Goal: Task Accomplishment & Management: Use online tool/utility

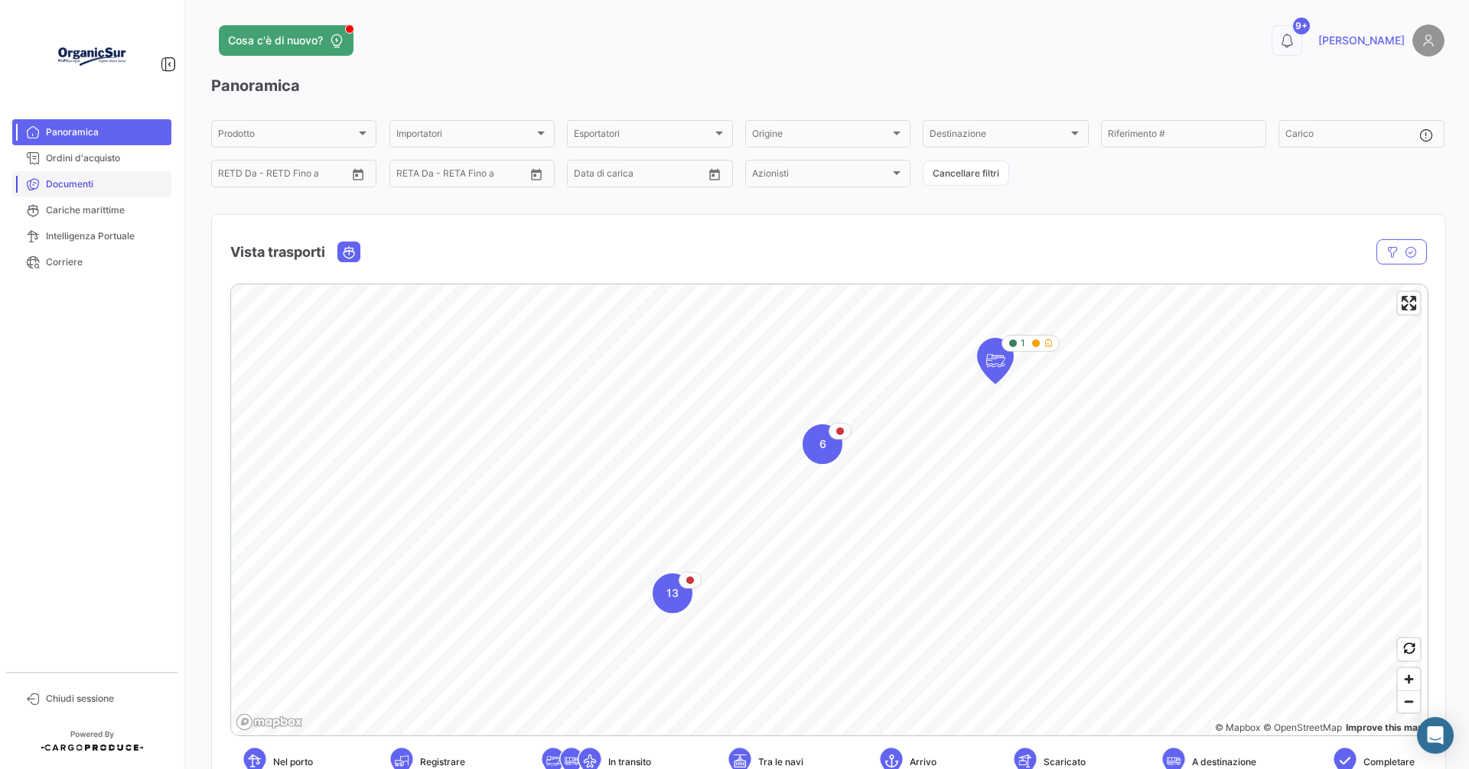
click at [70, 192] on link "Documenti" at bounding box center [91, 184] width 159 height 26
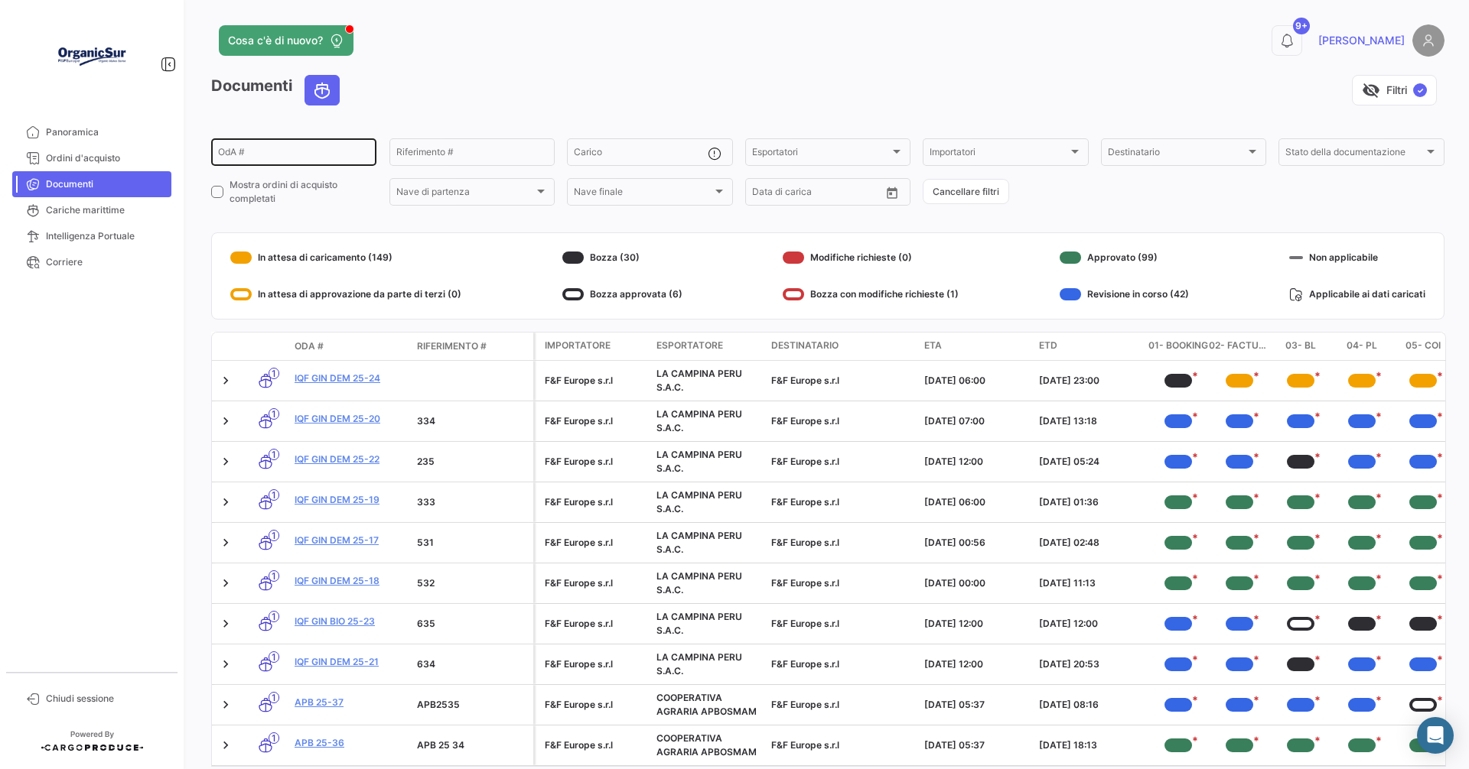
drag, startPoint x: 309, startPoint y: 149, endPoint x: 320, endPoint y: 150, distance: 11.5
click at [308, 150] on input "OdA #" at bounding box center [293, 154] width 151 height 11
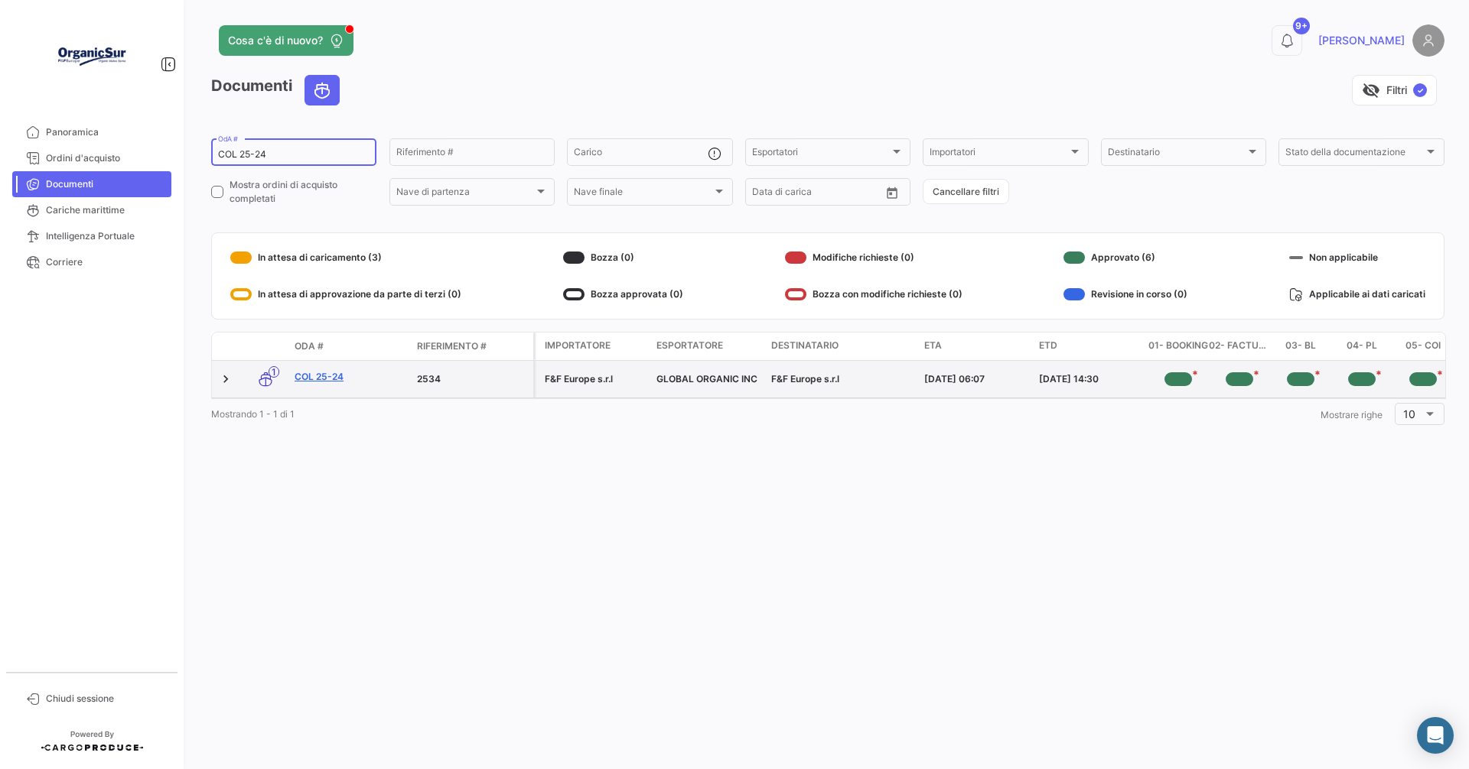
type input "COL 25-24"
click at [316, 377] on link "COL 25-24" at bounding box center [349, 377] width 110 height 14
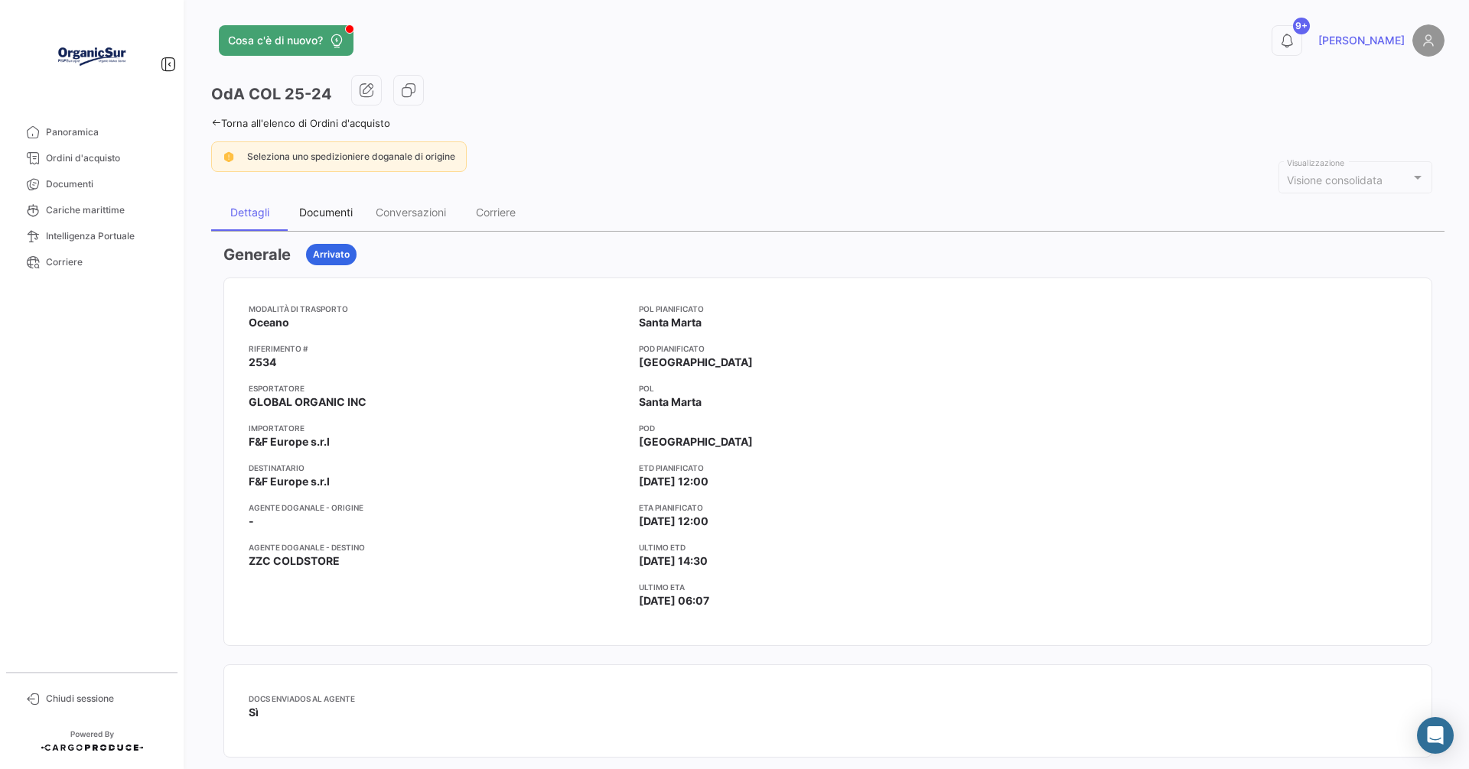
click at [324, 211] on div "Documenti" at bounding box center [326, 212] width 54 height 13
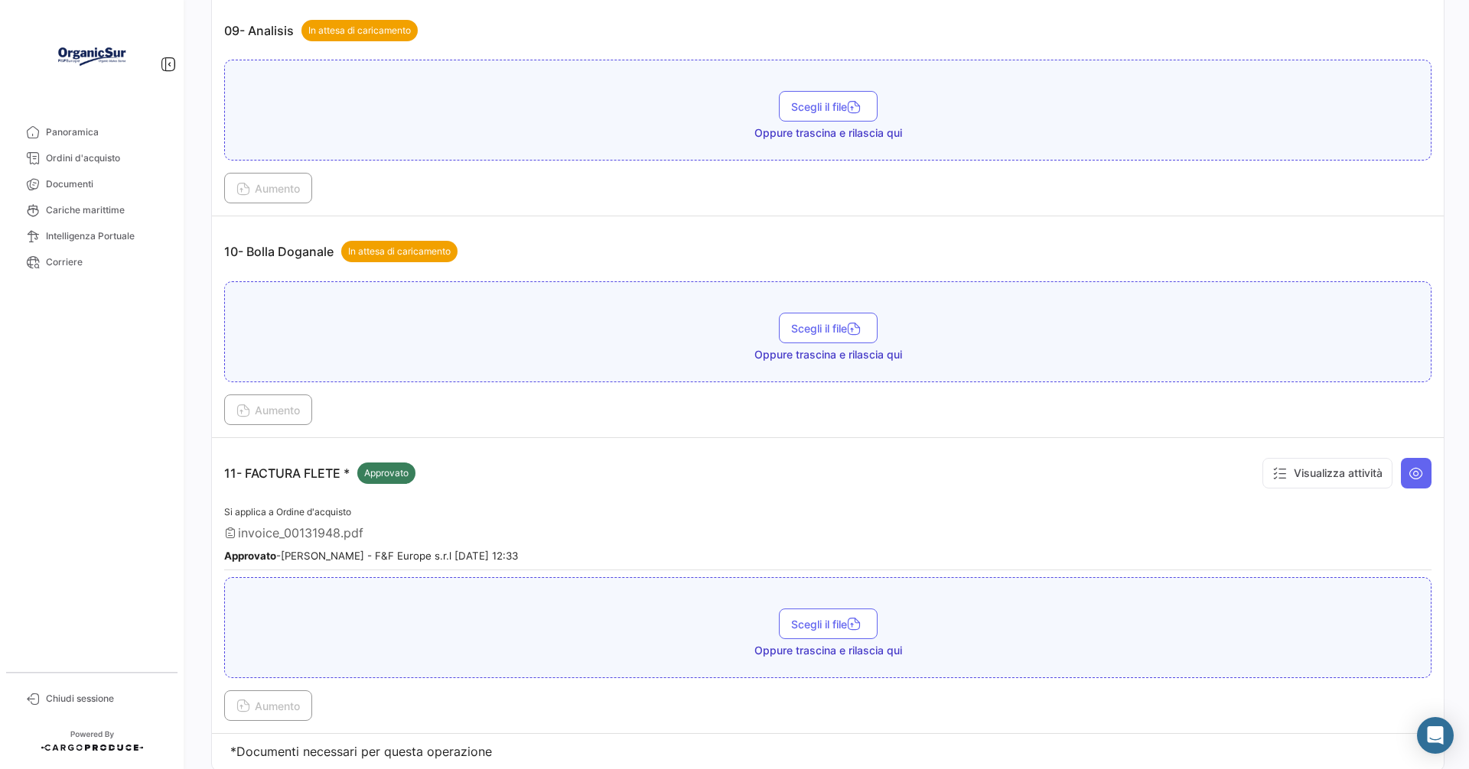
scroll to position [2032, 0]
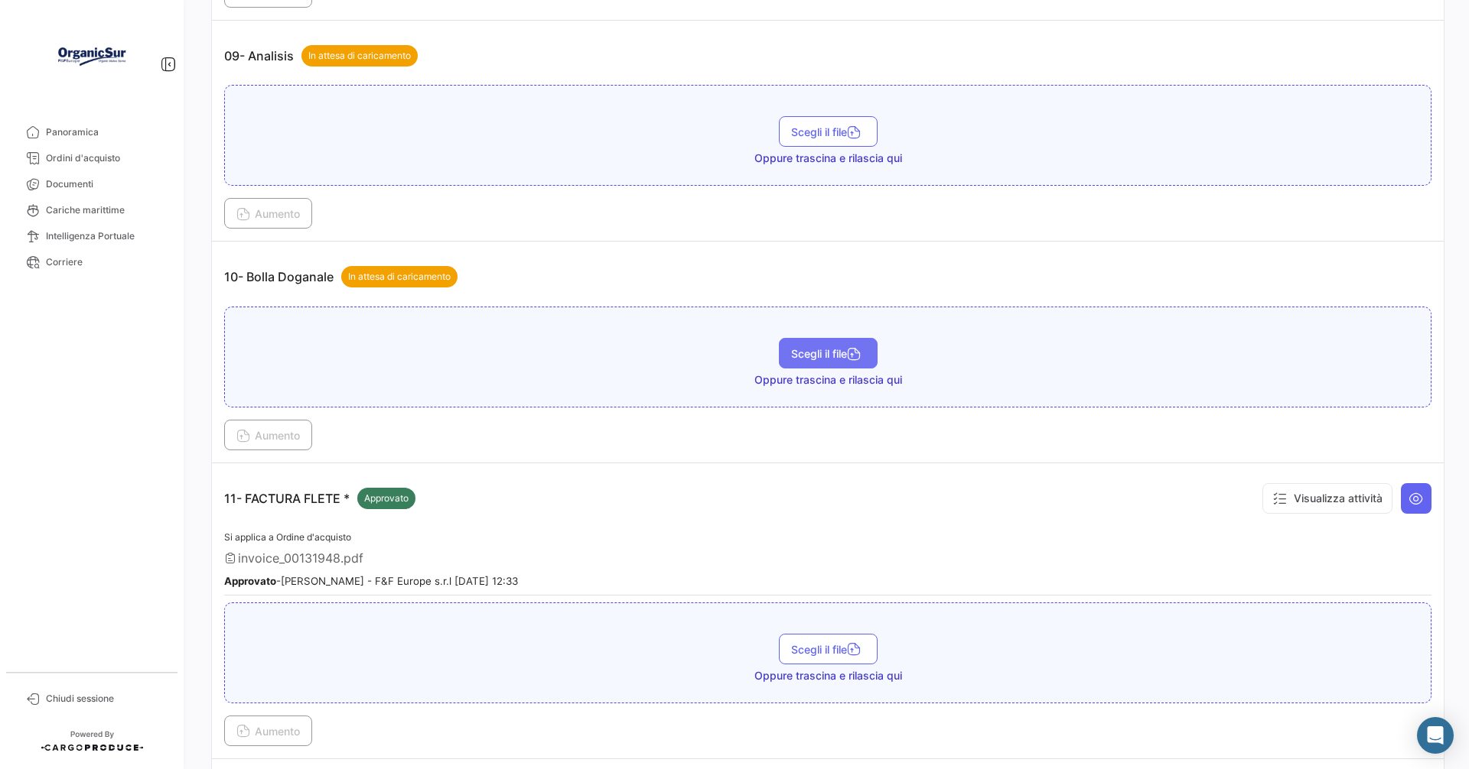
click at [779, 349] on button "Scegli il file" at bounding box center [828, 353] width 99 height 31
click at [288, 427] on button "Aumento" at bounding box center [268, 435] width 88 height 31
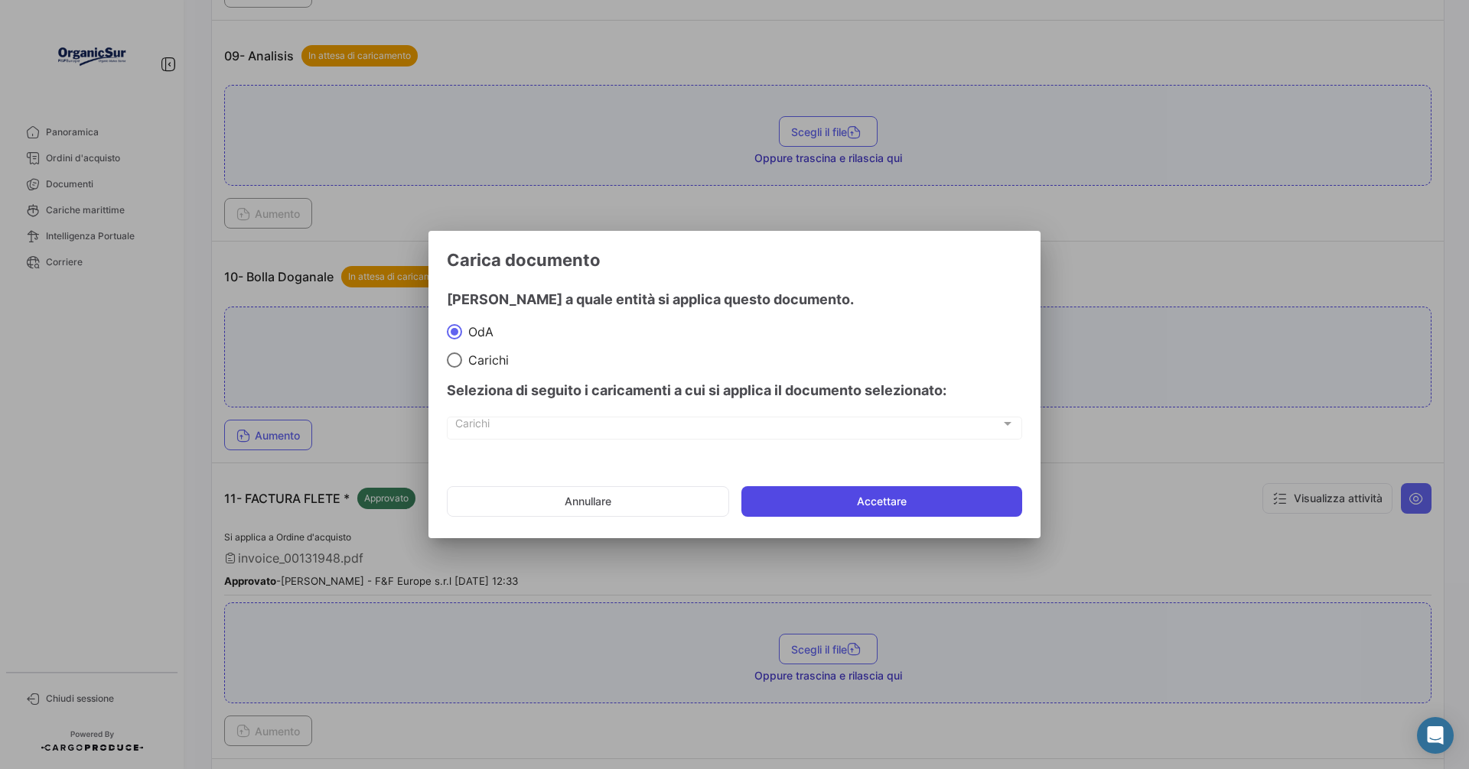
click at [884, 497] on button "Accettare" at bounding box center [881, 501] width 281 height 31
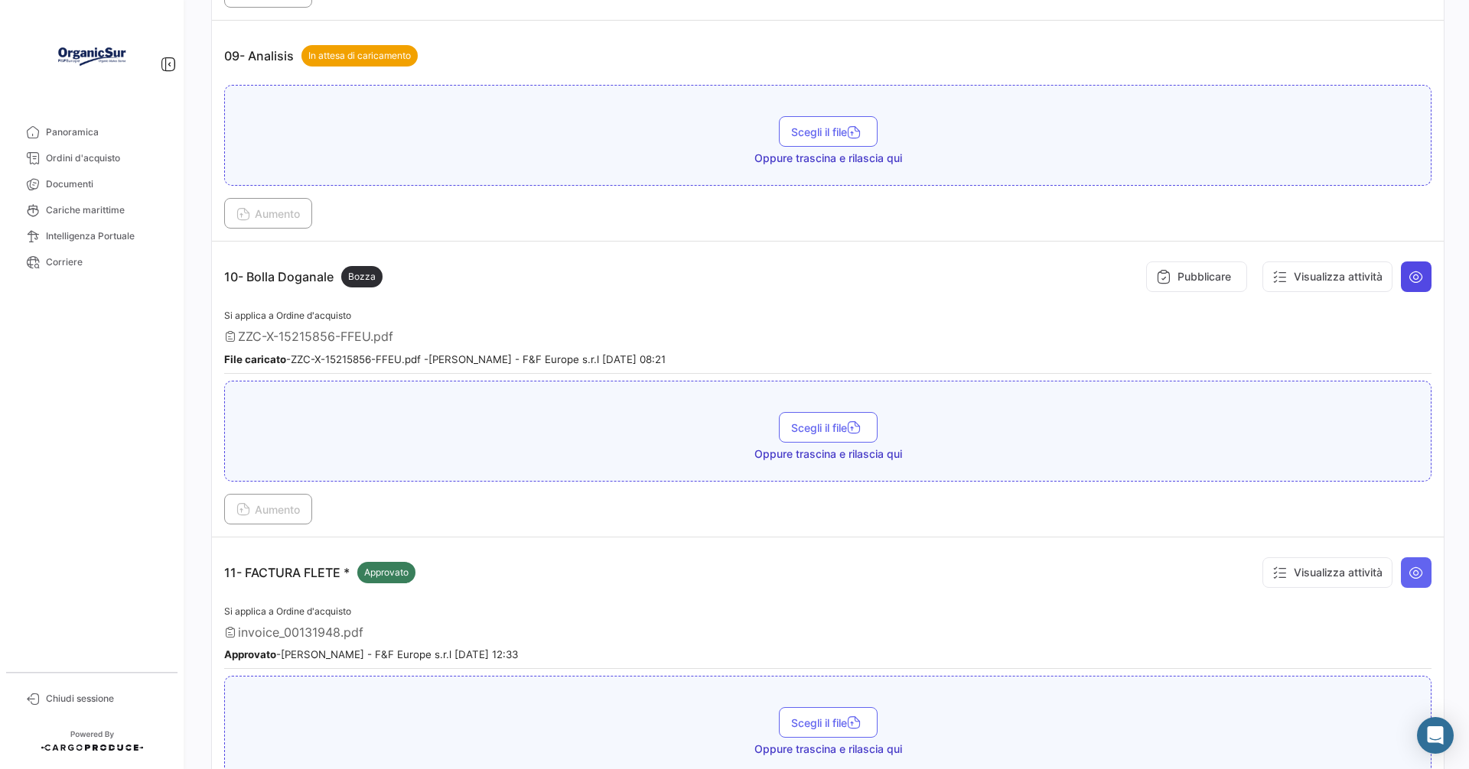
click at [1412, 279] on icon at bounding box center [1415, 276] width 15 height 15
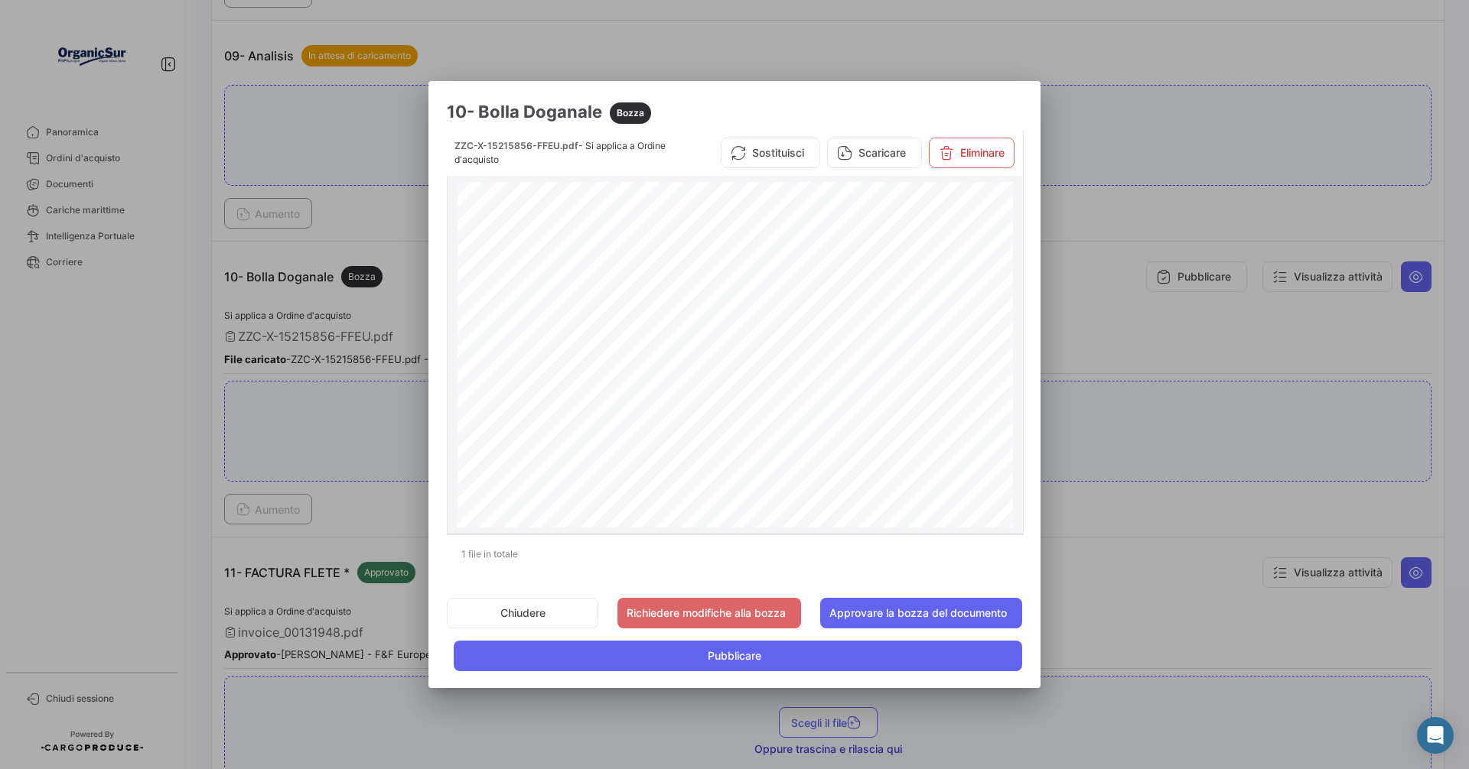
scroll to position [229, 0]
click at [899, 610] on button "Approvare la bozza del documento" at bounding box center [921, 613] width 202 height 31
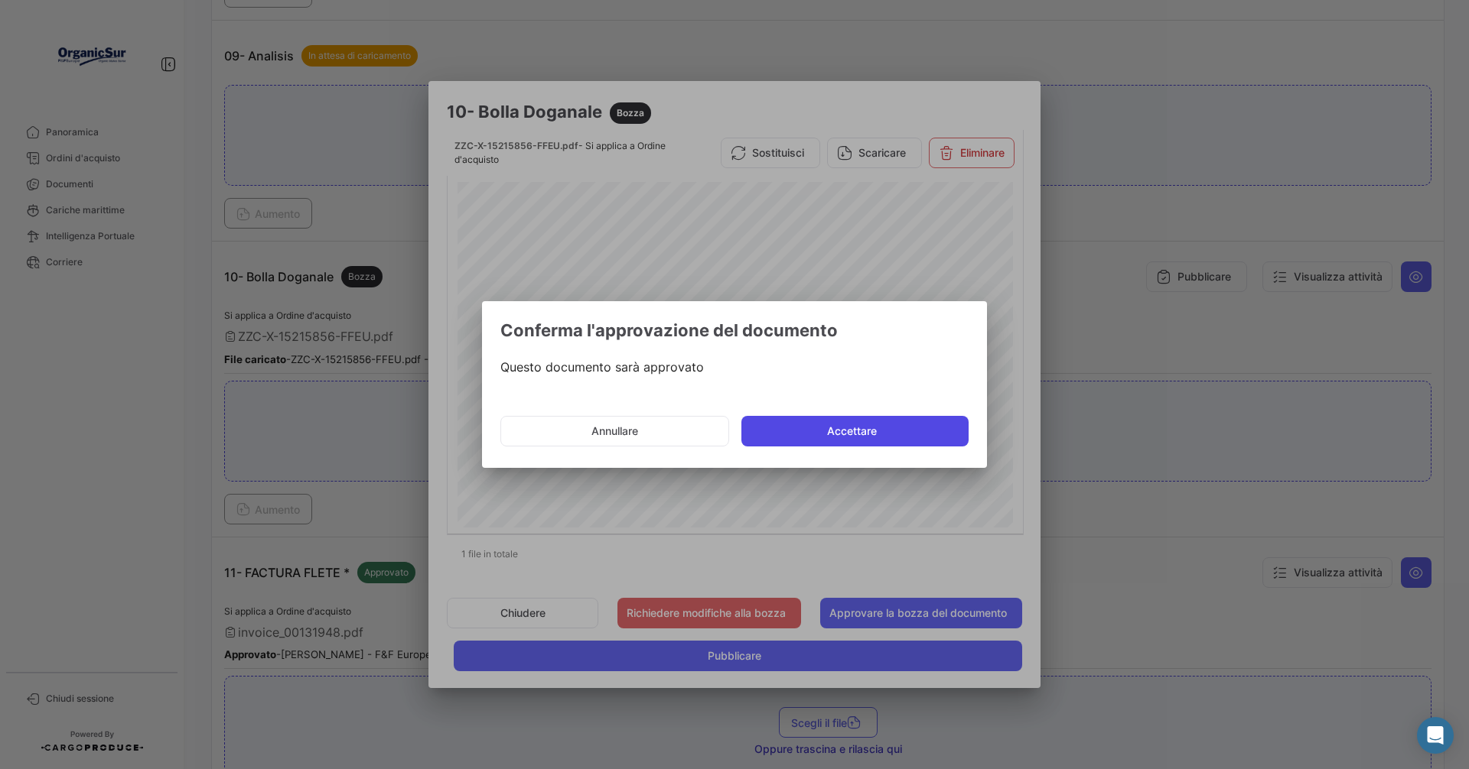
click at [867, 432] on button "Accettare" at bounding box center [854, 431] width 227 height 31
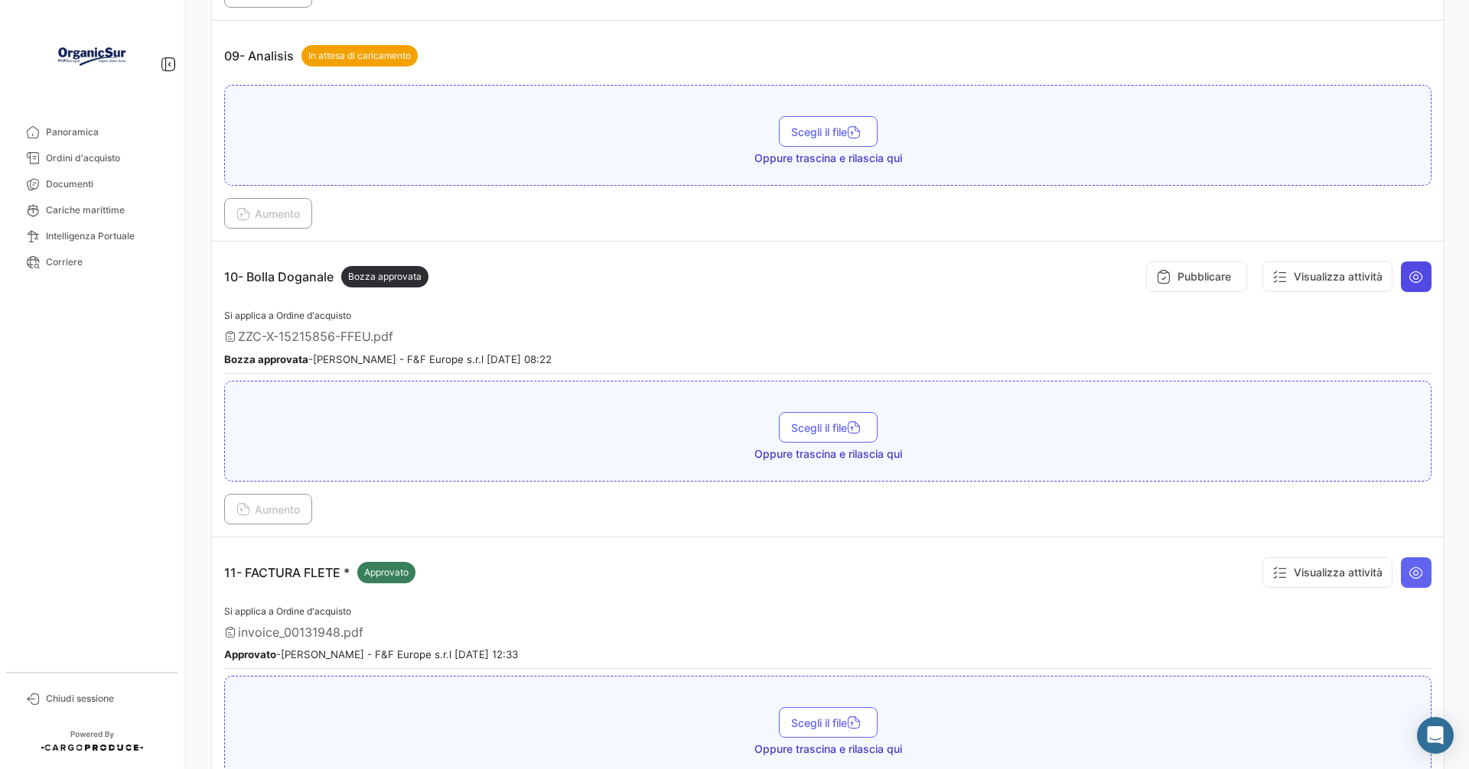
click at [1411, 272] on icon at bounding box center [1415, 276] width 15 height 15
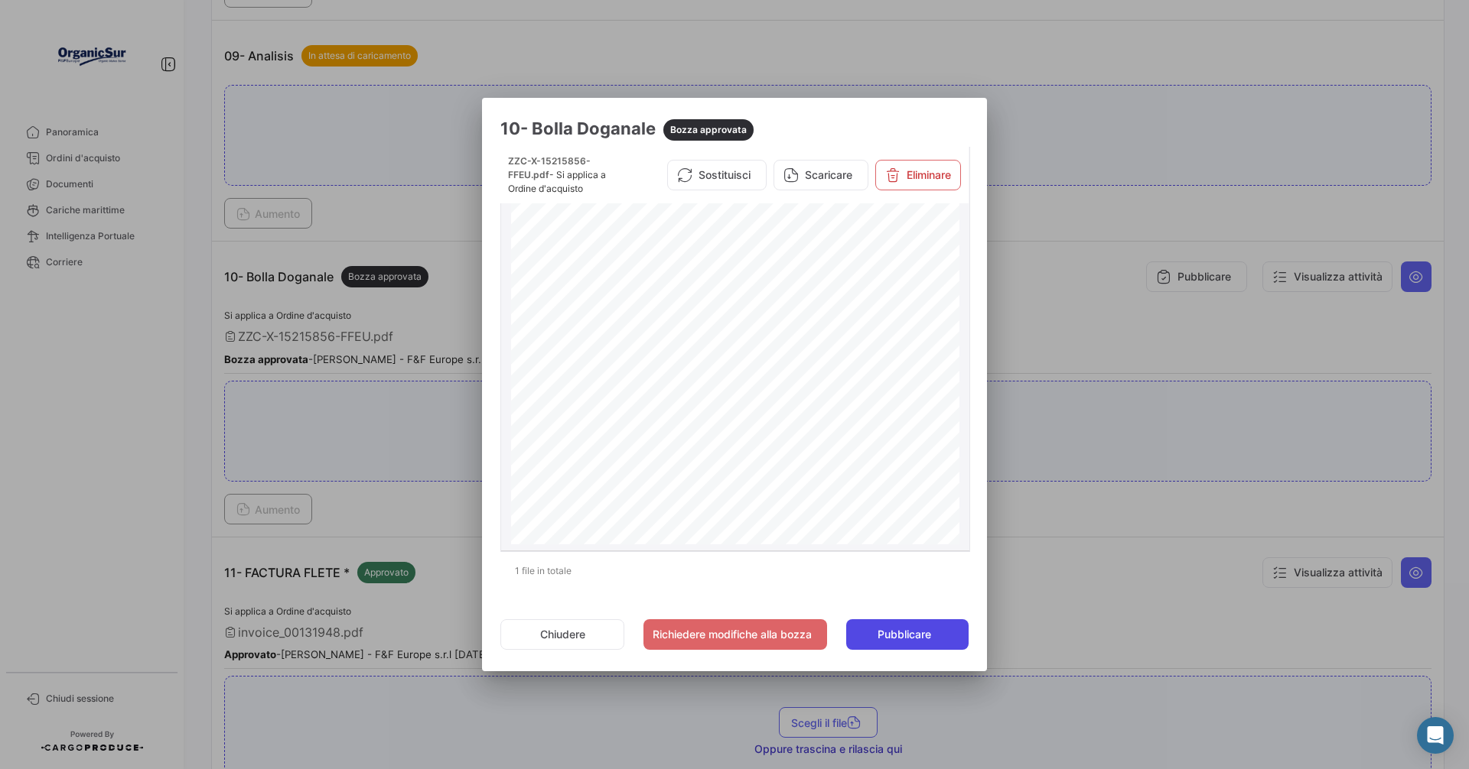
click at [898, 629] on span "Pubblicare" at bounding box center [904, 634] width 54 height 15
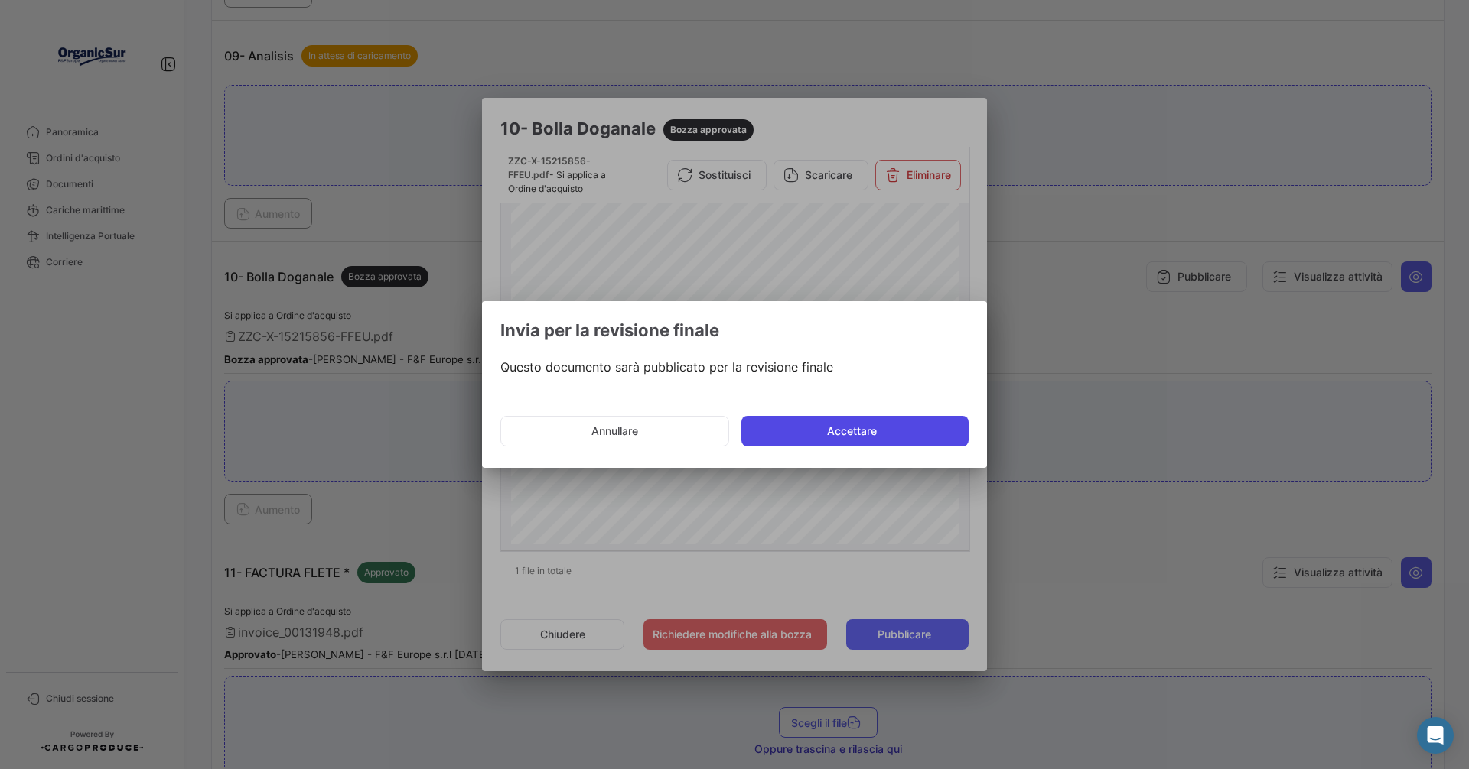
click at [844, 428] on button "Accettare" at bounding box center [854, 431] width 227 height 31
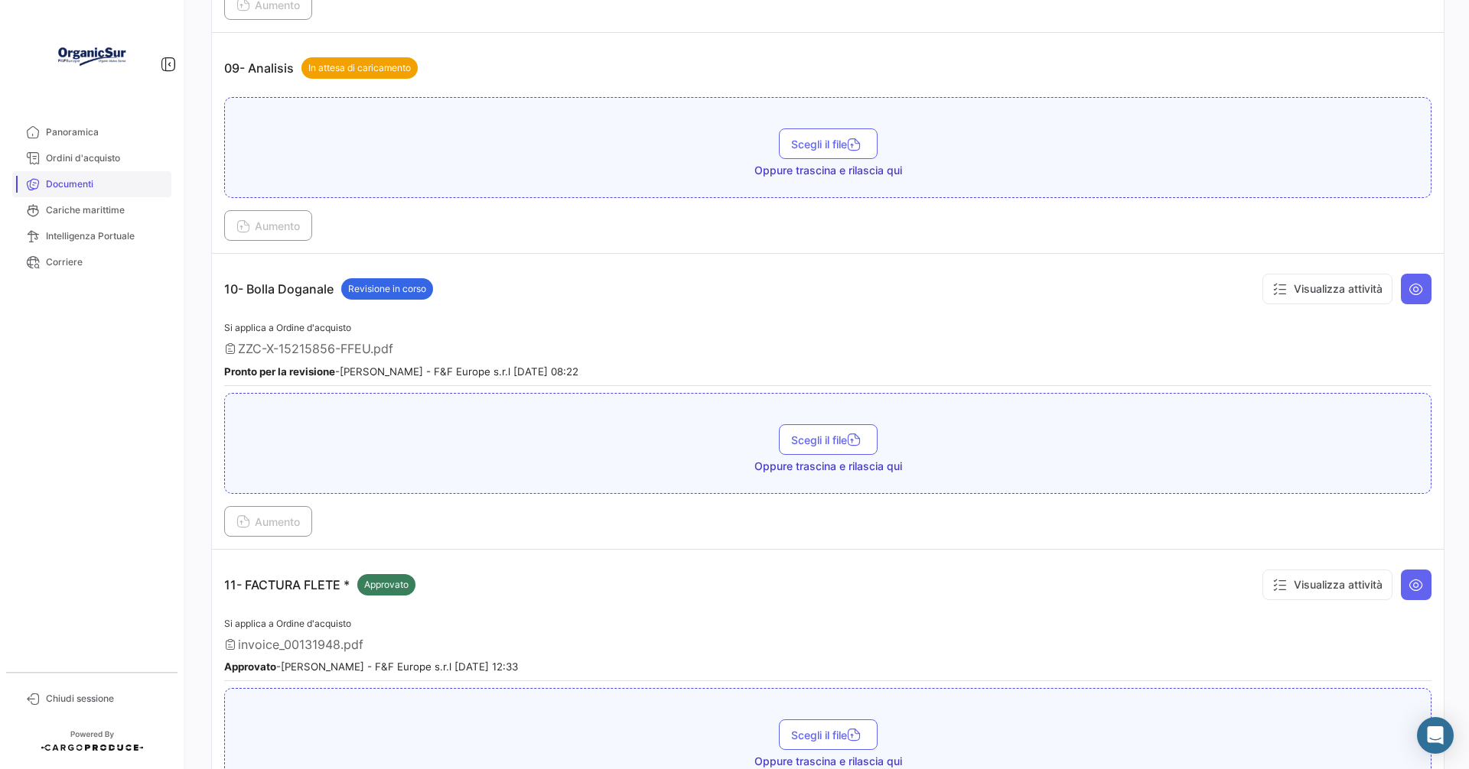
click at [64, 179] on span "Documenti" at bounding box center [105, 184] width 119 height 14
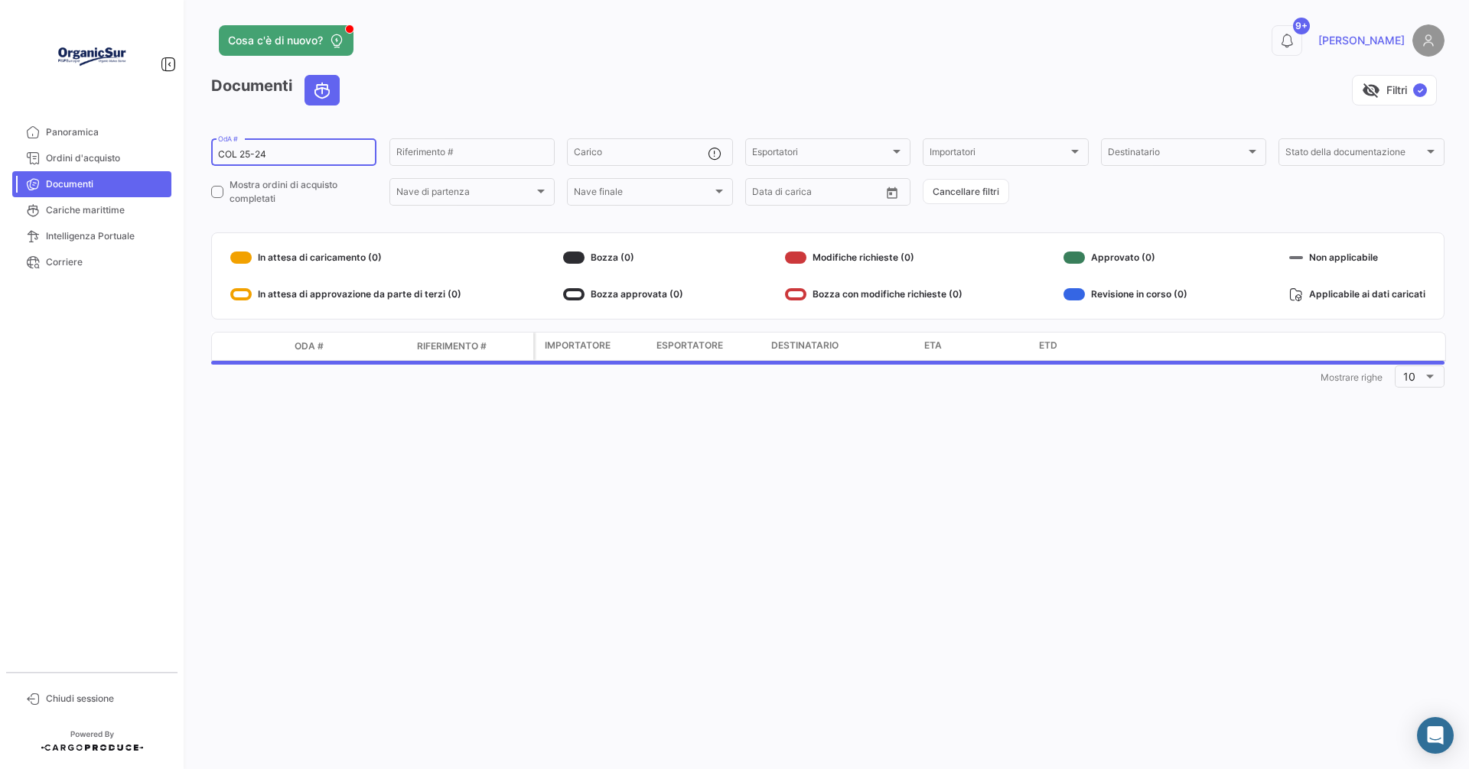
drag, startPoint x: 280, startPoint y: 156, endPoint x: 350, endPoint y: 133, distance: 73.3
click at [283, 155] on input "COL 25-24" at bounding box center [293, 154] width 151 height 11
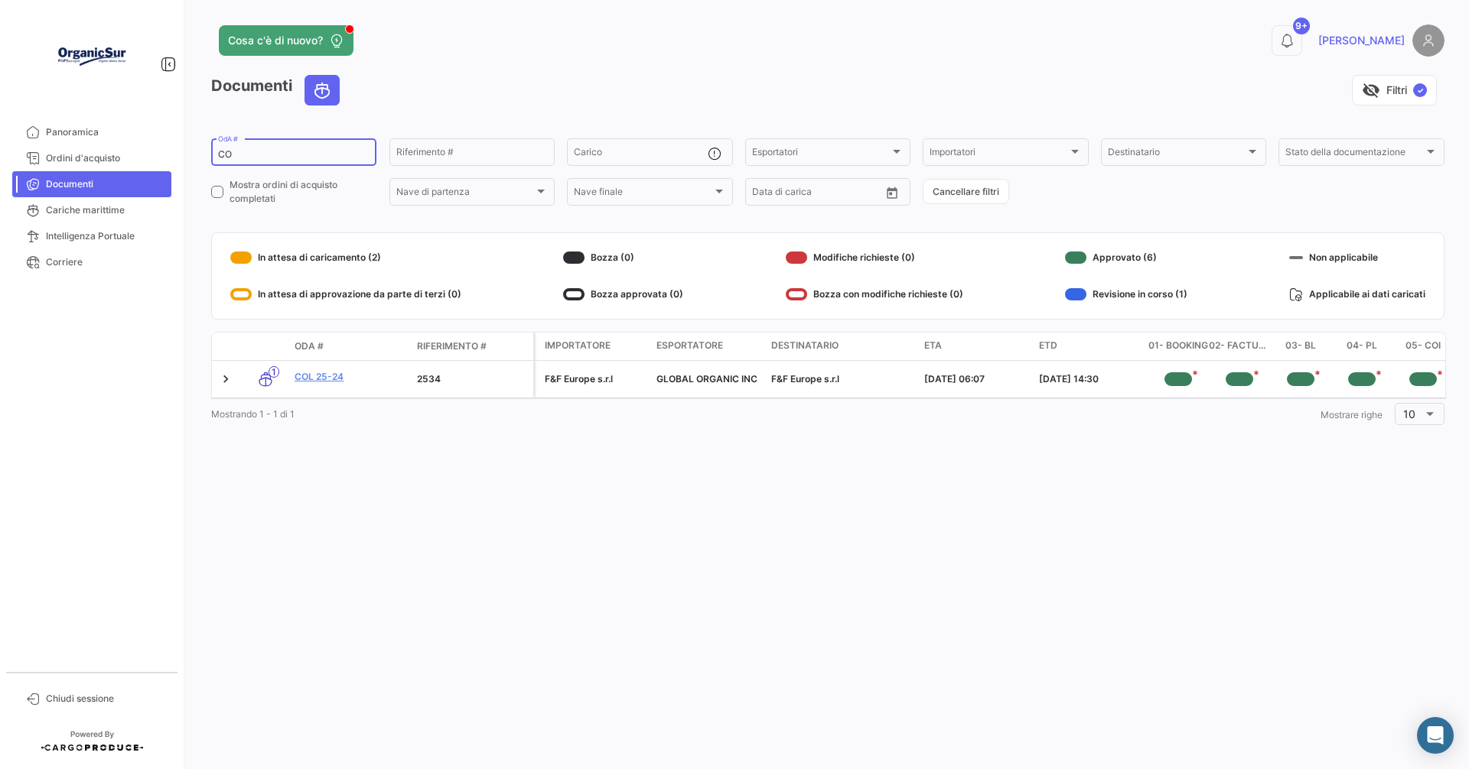
type input "C"
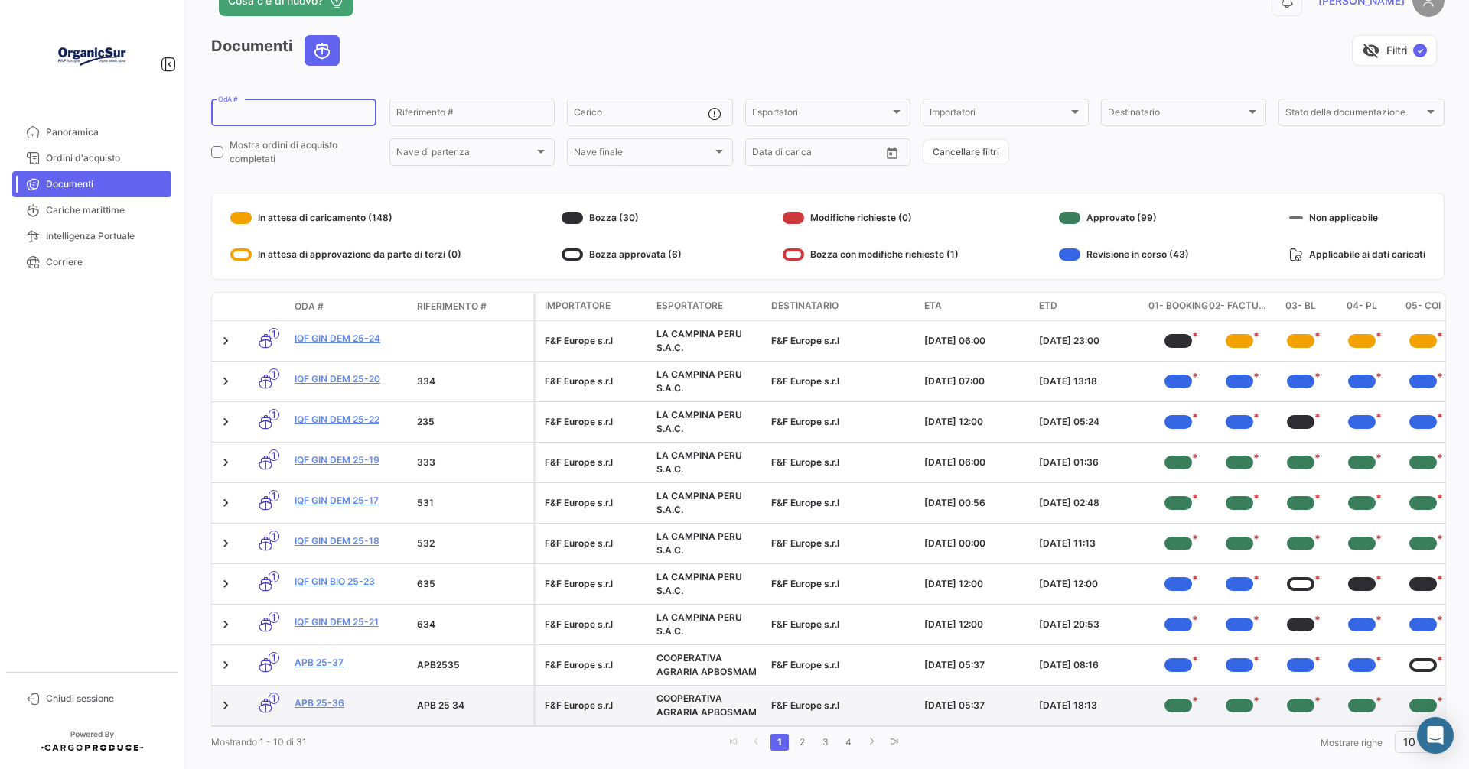
scroll to position [76, 0]
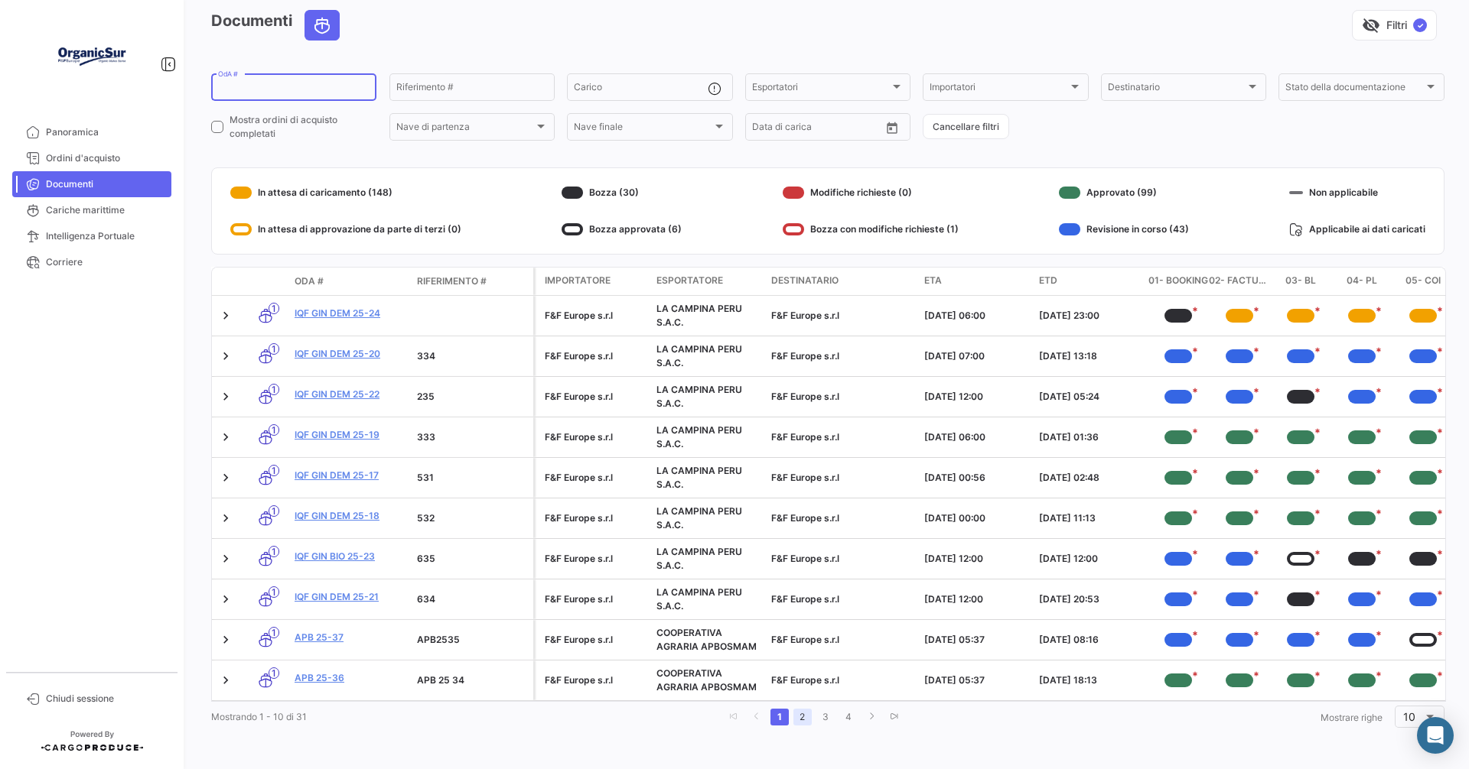
click at [797, 717] on link "2" at bounding box center [802, 717] width 18 height 17
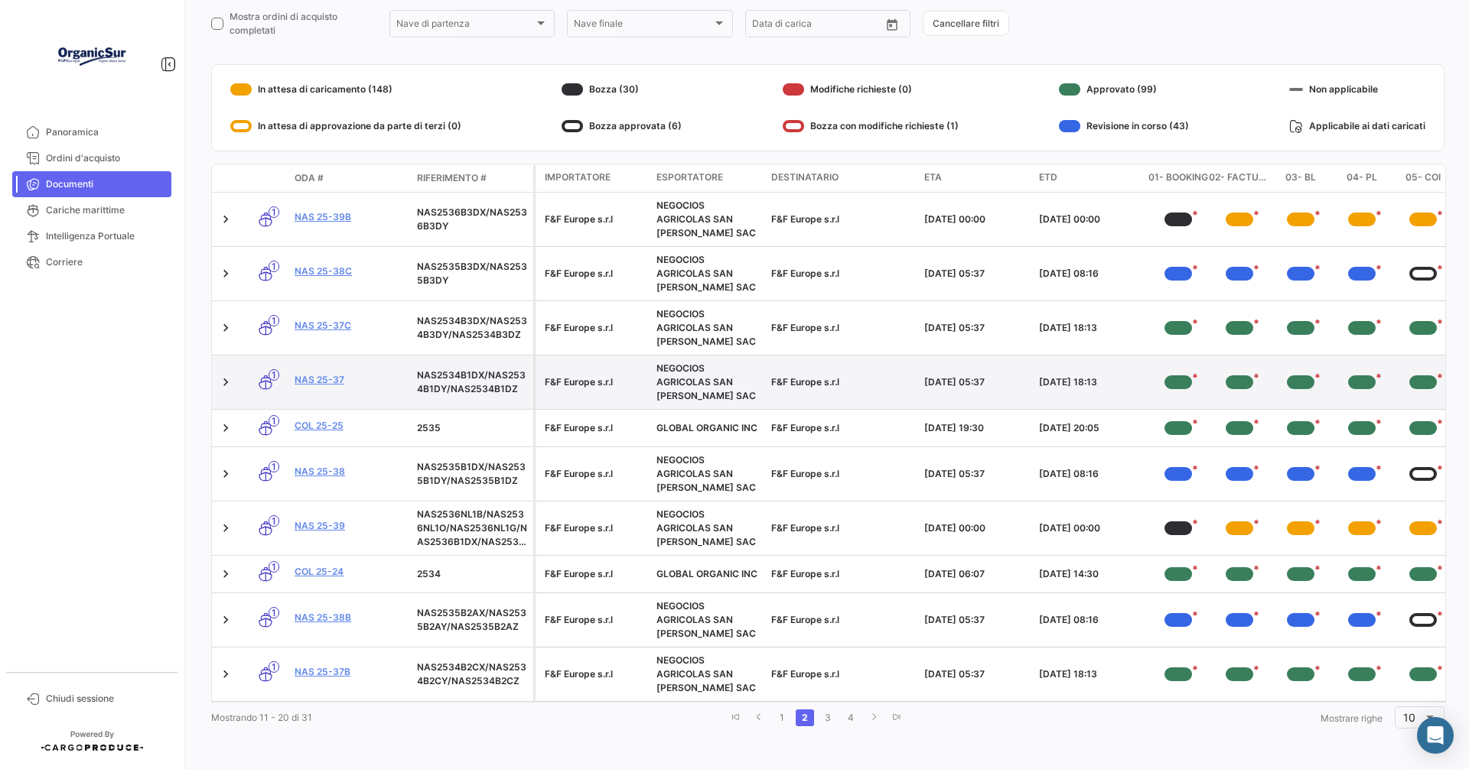
scroll to position [181, 0]
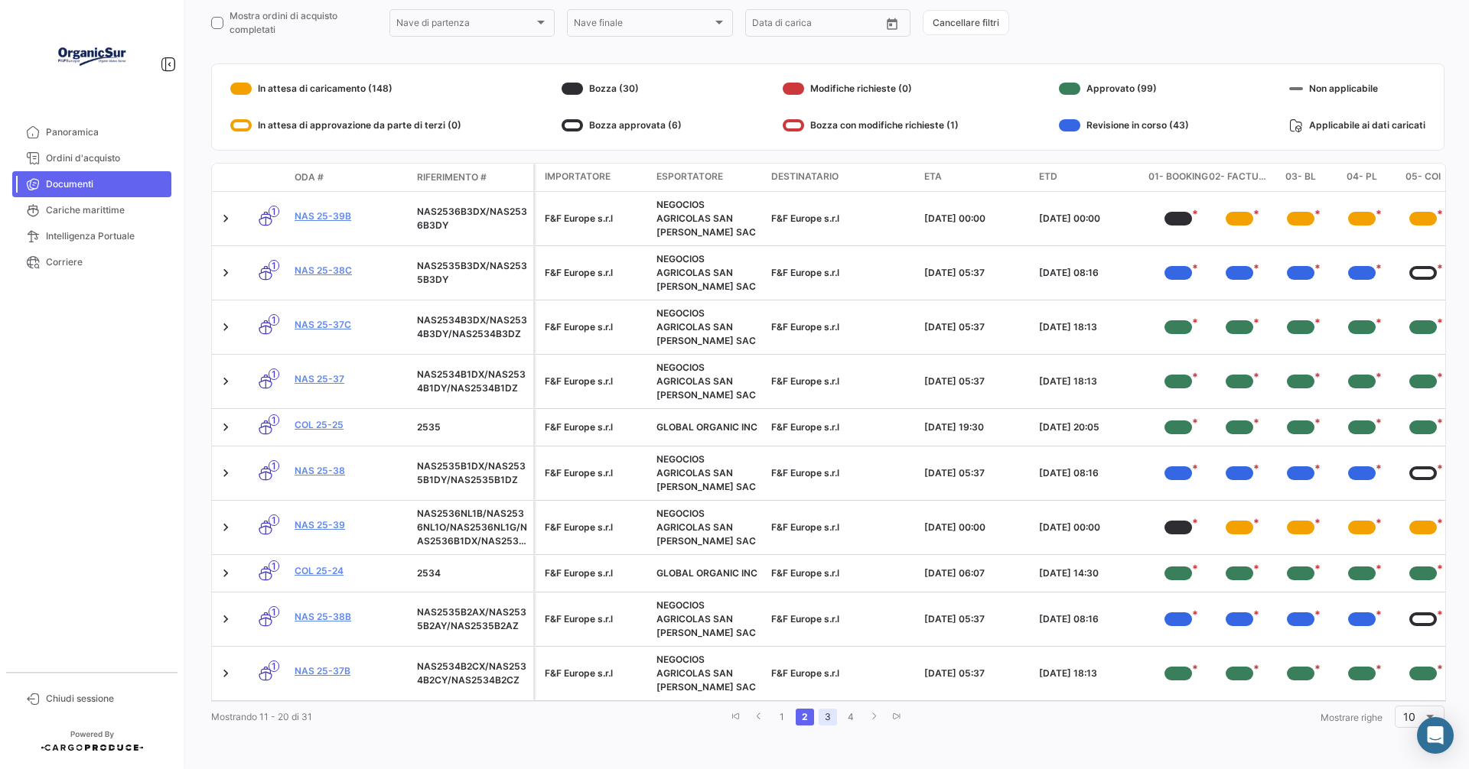
click at [822, 718] on link "3" at bounding box center [827, 717] width 18 height 17
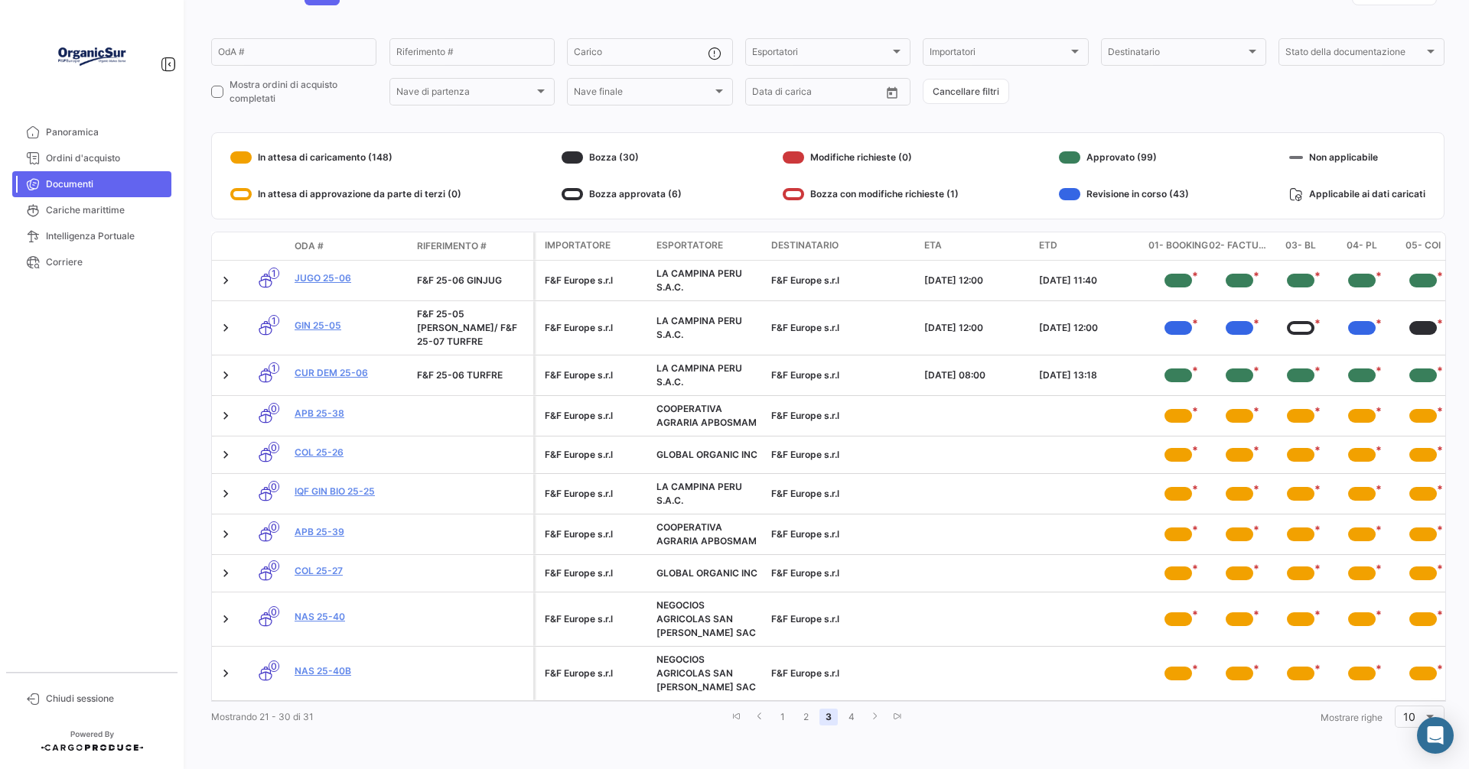
scroll to position [98, 0]
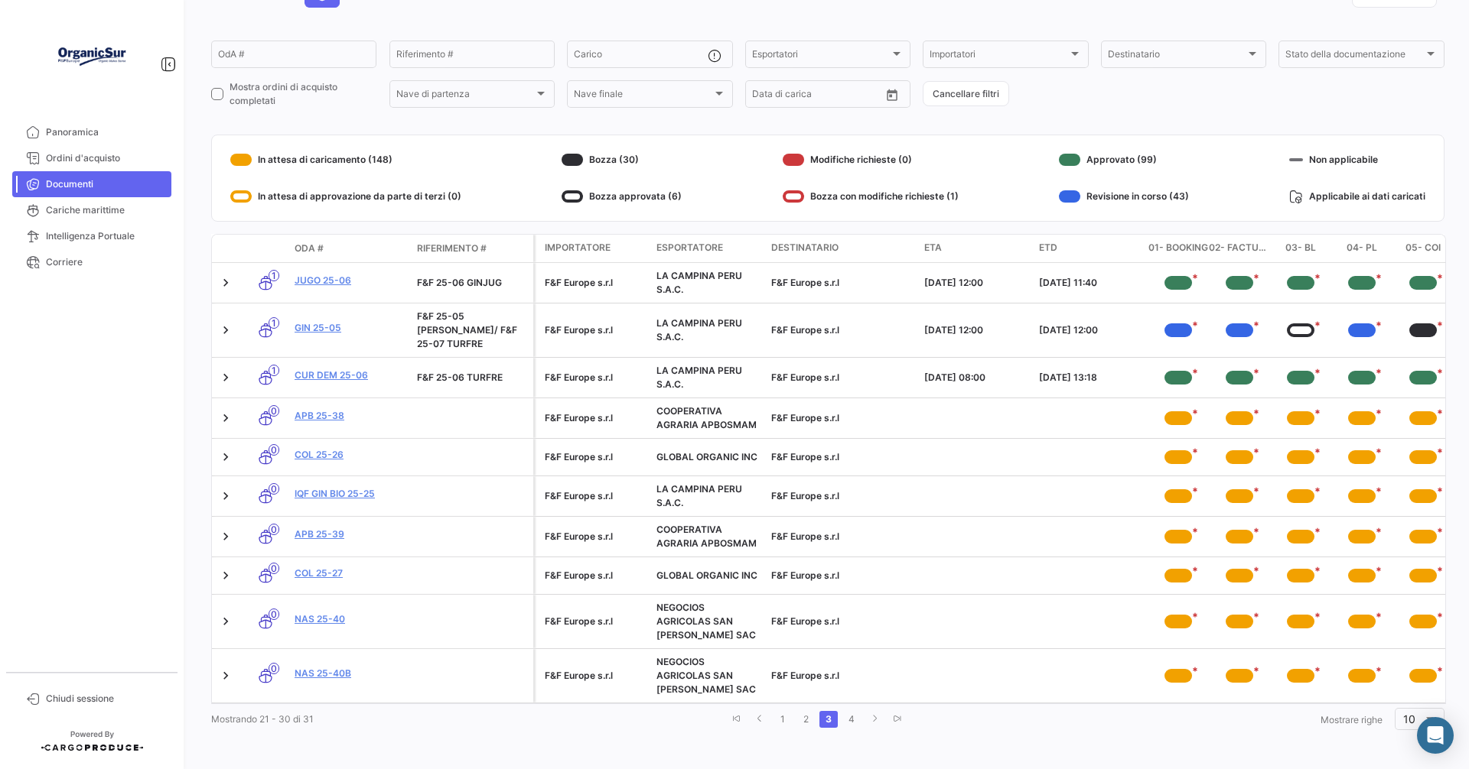
click at [935, 250] on span "ETA" at bounding box center [933, 248] width 18 height 14
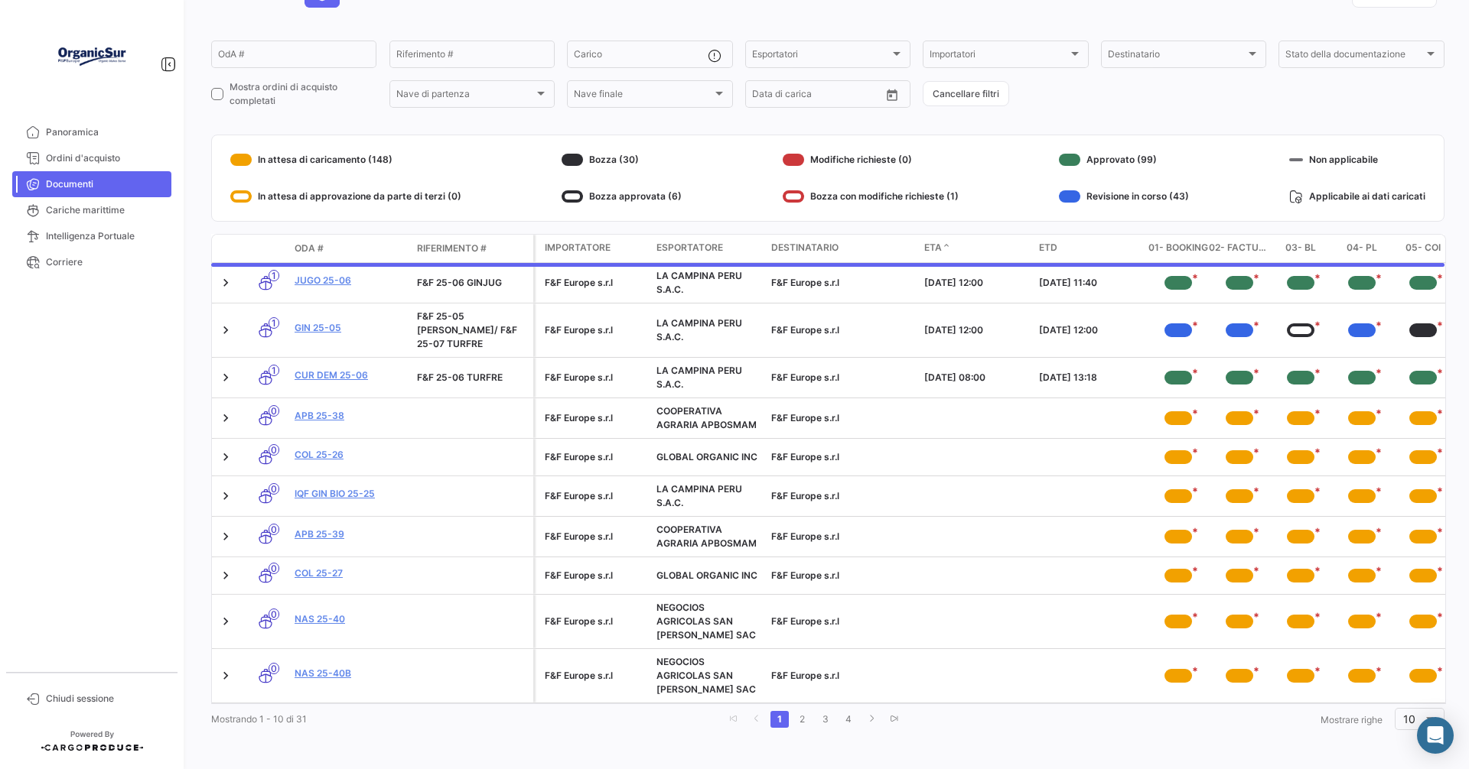
scroll to position [112, 0]
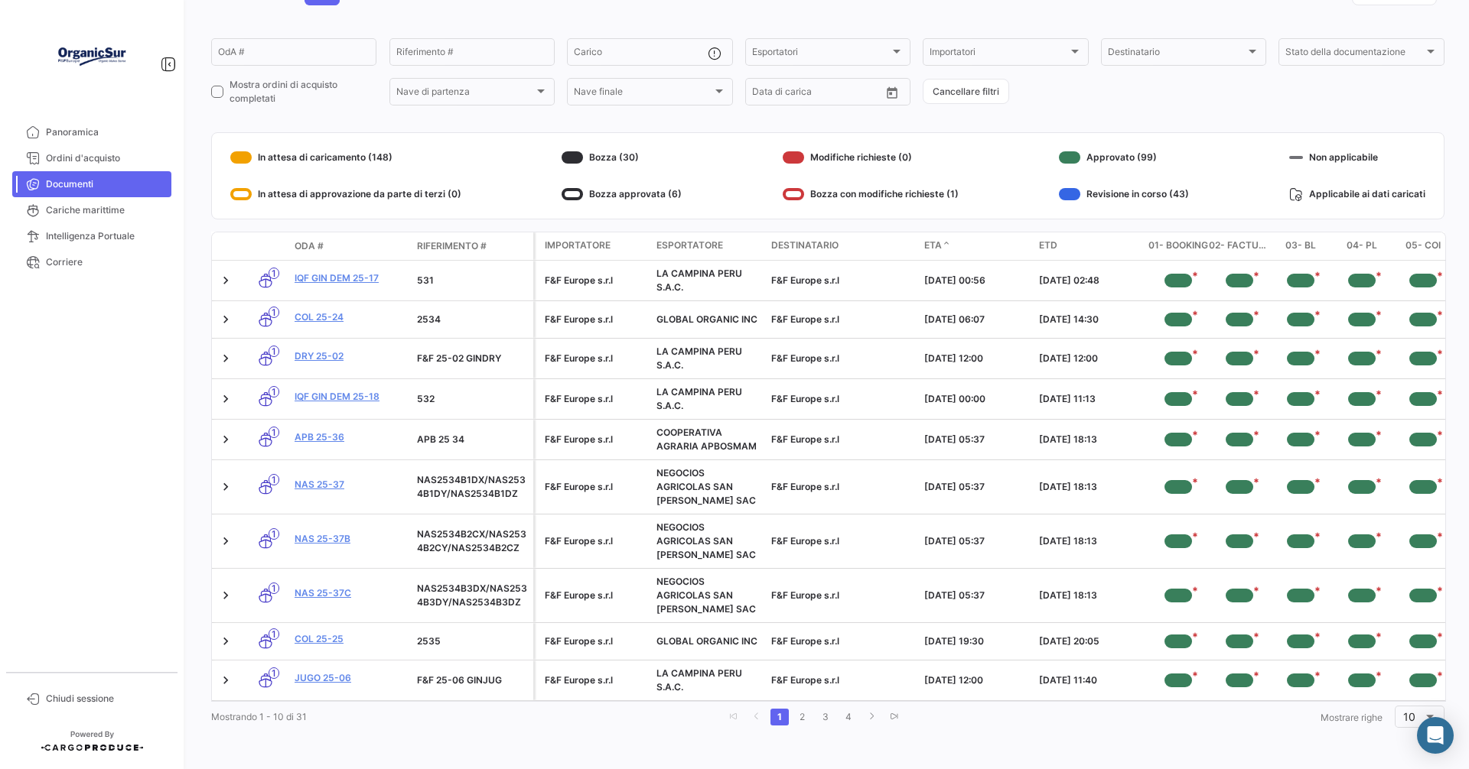
click at [927, 239] on span "ETA" at bounding box center [933, 246] width 18 height 14
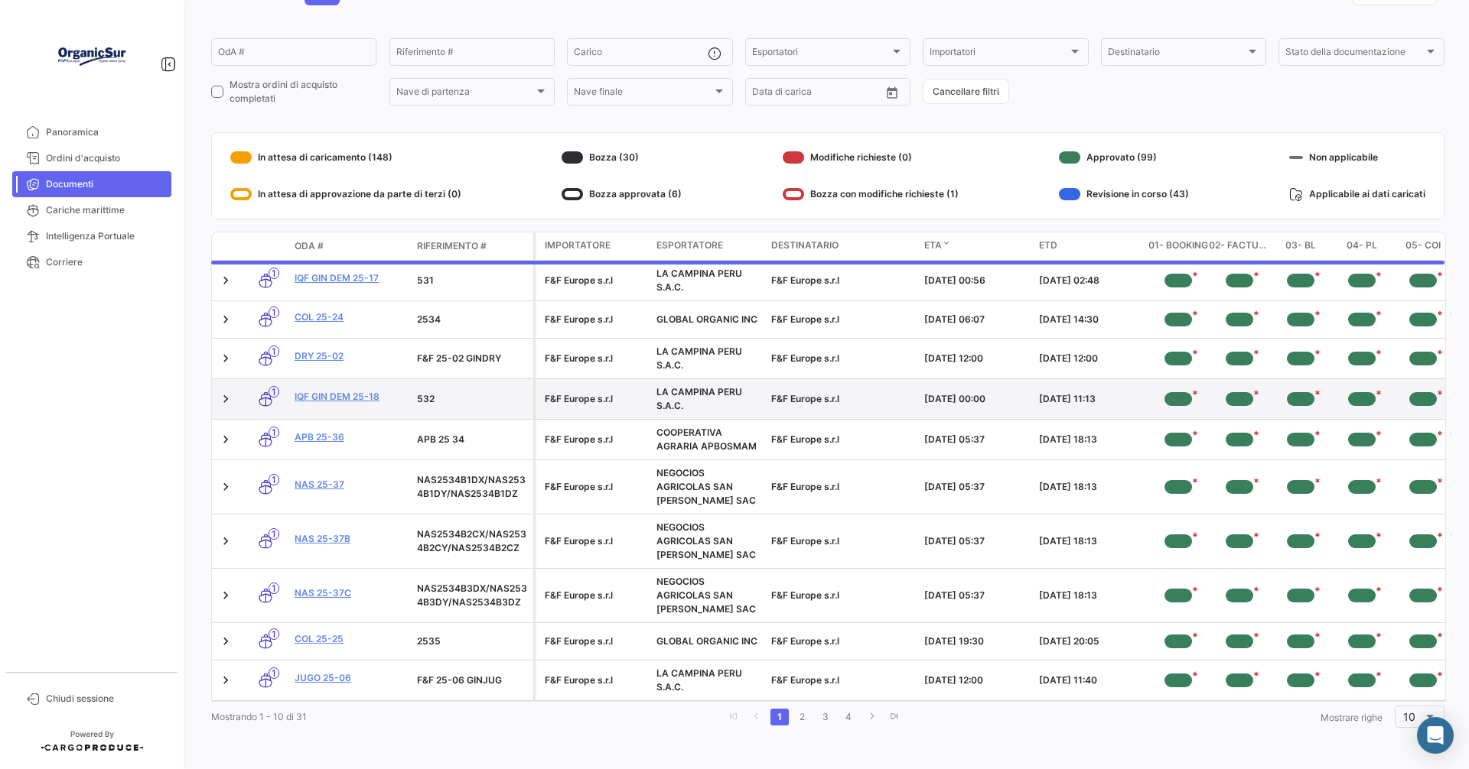
scroll to position [98, 0]
